Goal: Information Seeking & Learning: Check status

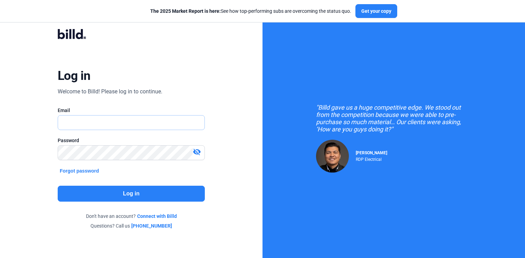
type input "[PERSON_NAME][EMAIL_ADDRESS][DOMAIN_NAME]"
click at [134, 191] on button "Log in" at bounding box center [131, 194] width 147 height 16
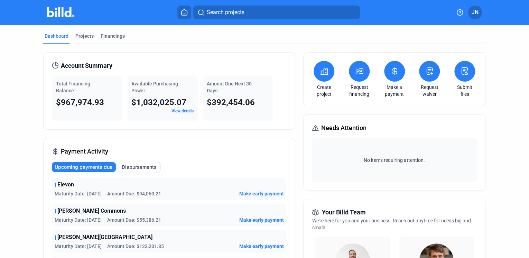
click at [179, 111] on link "View details" at bounding box center [182, 111] width 22 height 5
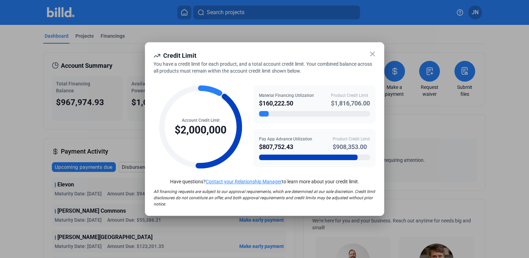
click at [369, 53] on icon at bounding box center [372, 54] width 8 height 8
